Goal: Navigation & Orientation: Find specific page/section

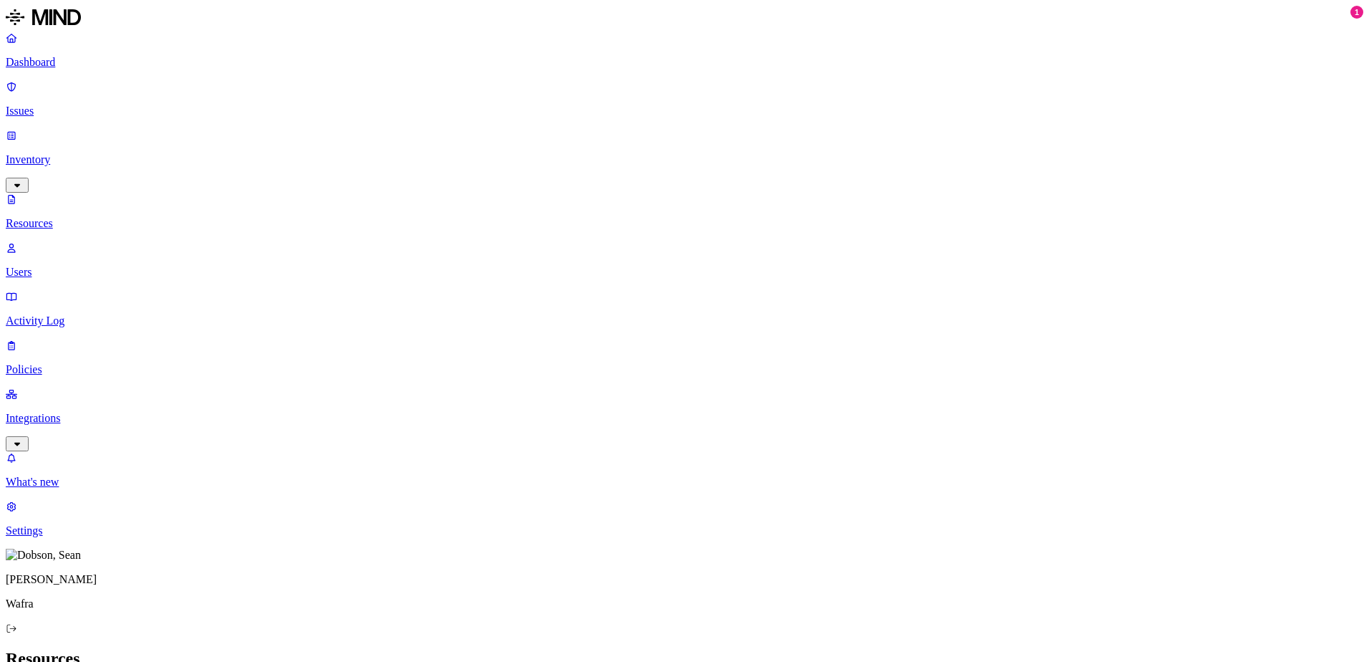
click at [67, 67] on p "Dashboard" at bounding box center [684, 62] width 1357 height 13
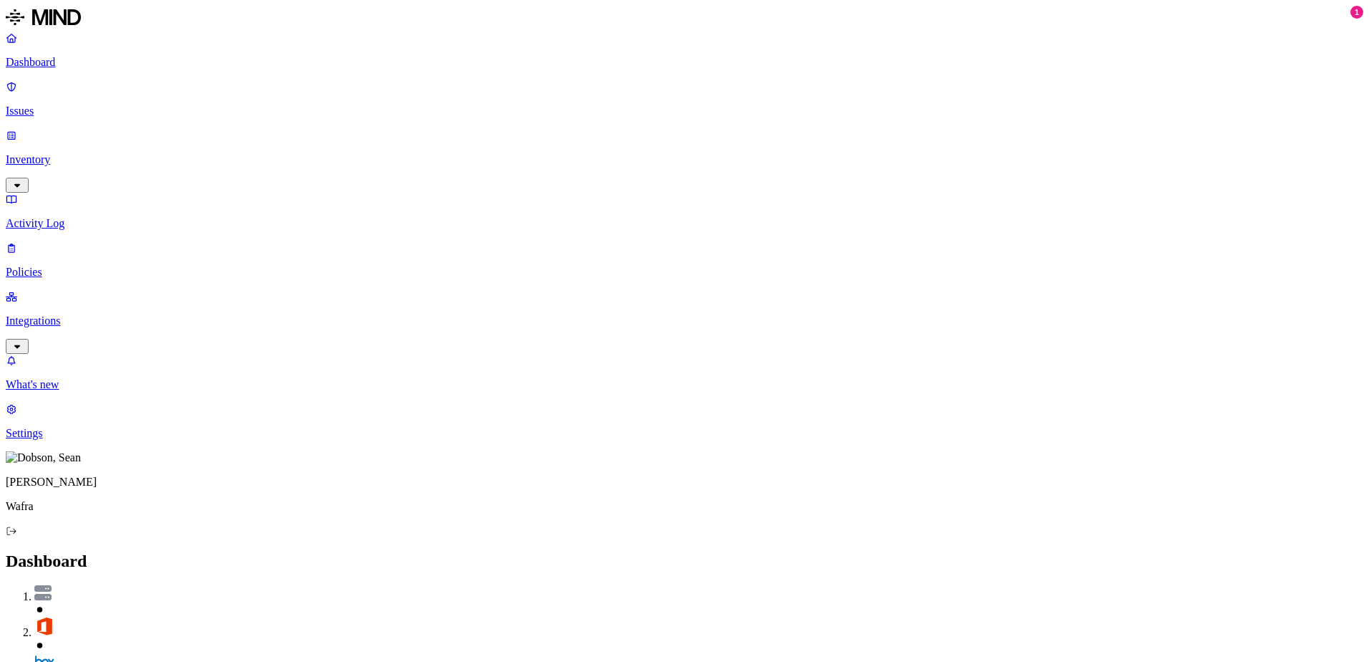
click at [82, 64] on p "Dashboard" at bounding box center [684, 62] width 1357 height 13
click at [62, 105] on p "Issues" at bounding box center [684, 111] width 1357 height 13
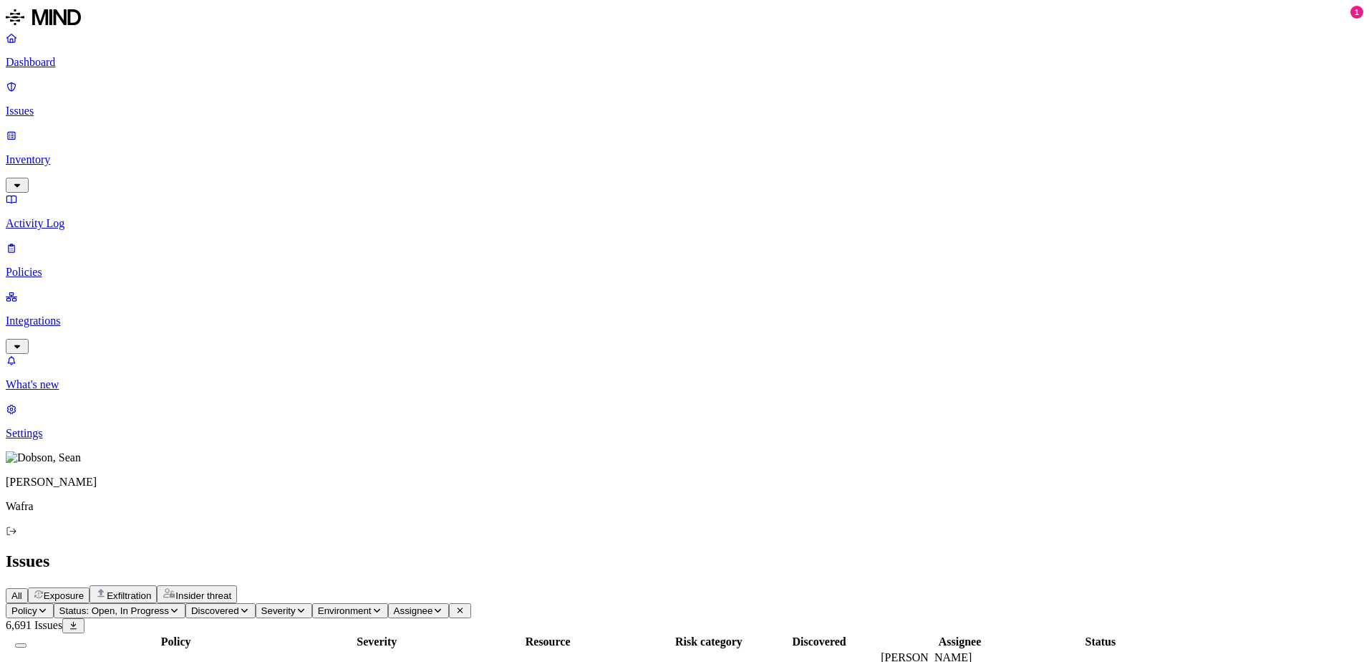
click at [65, 52] on link "Dashboard" at bounding box center [684, 50] width 1357 height 37
